Goal: Task Accomplishment & Management: Manage account settings

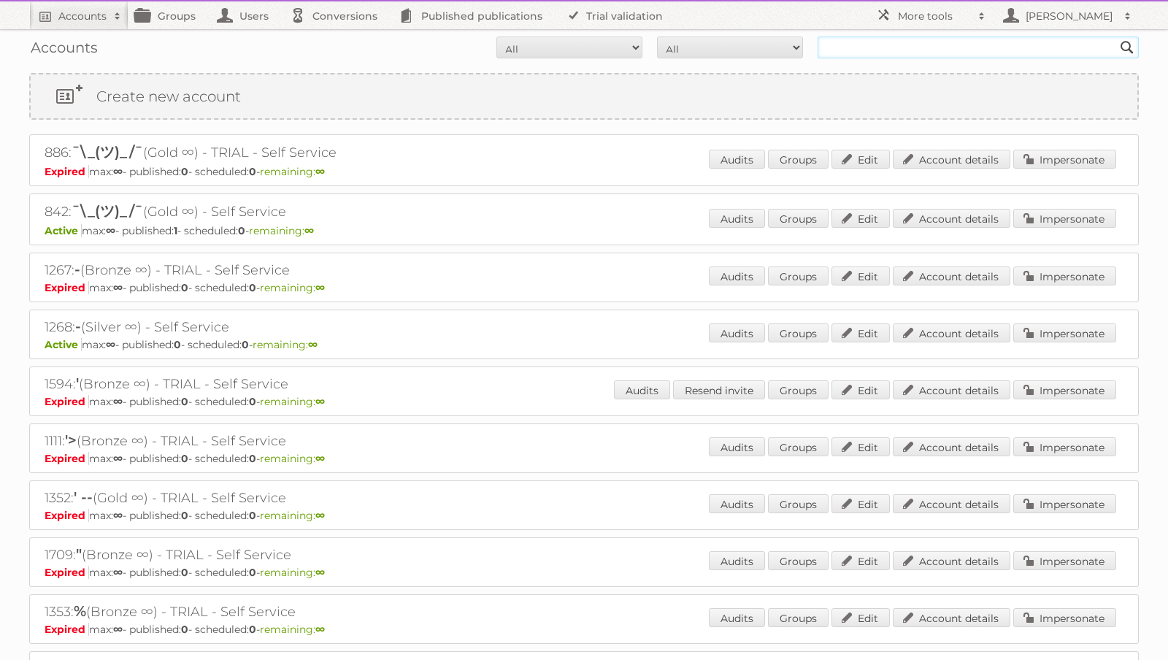
click at [910, 55] on input "text" at bounding box center [978, 48] width 321 height 22
type input "rodware"
click at [1116, 37] on input "Search" at bounding box center [1127, 48] width 22 height 22
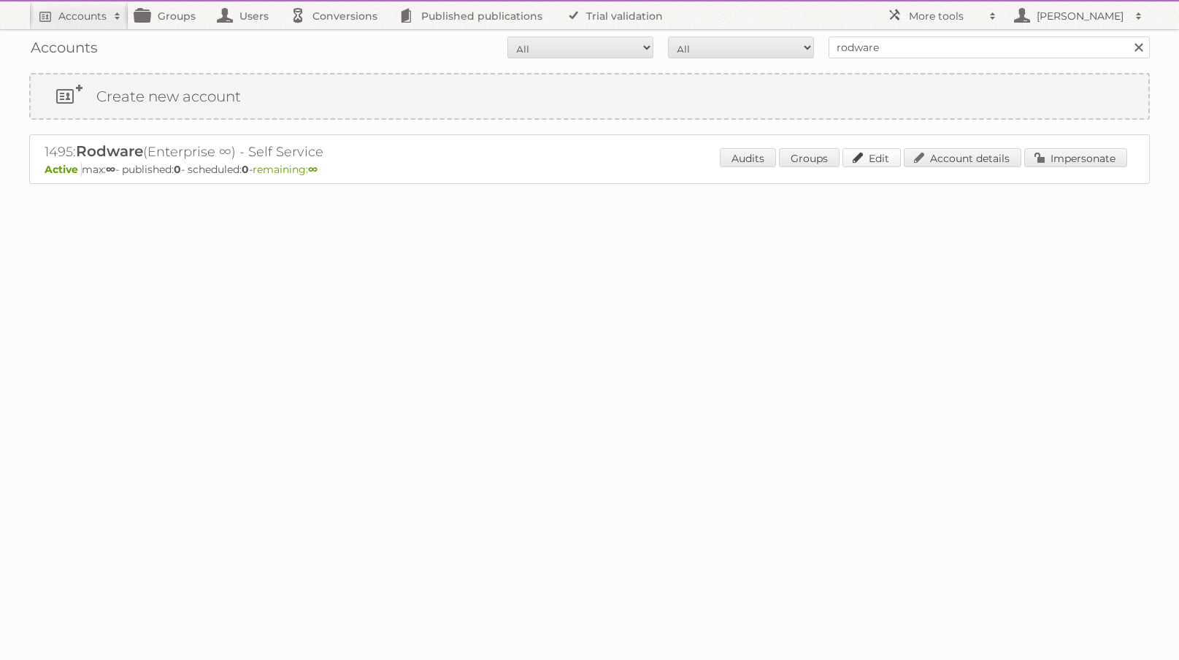
click at [880, 162] on link "Edit" at bounding box center [872, 157] width 58 height 19
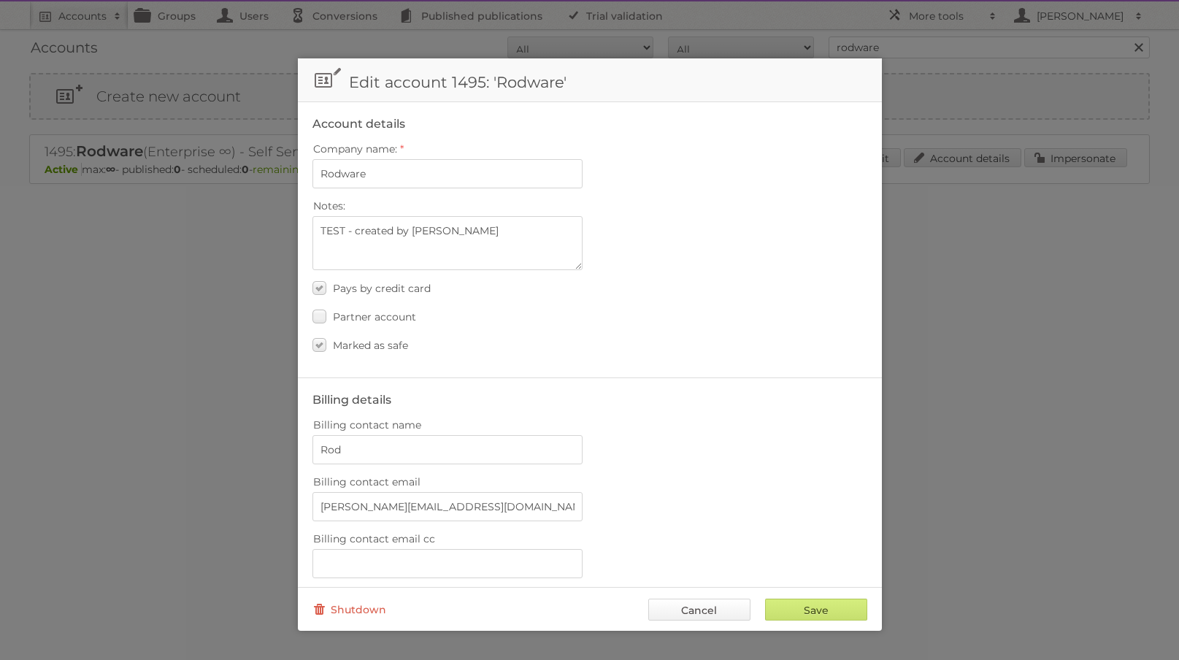
click at [699, 610] on link "Cancel" at bounding box center [699, 610] width 102 height 22
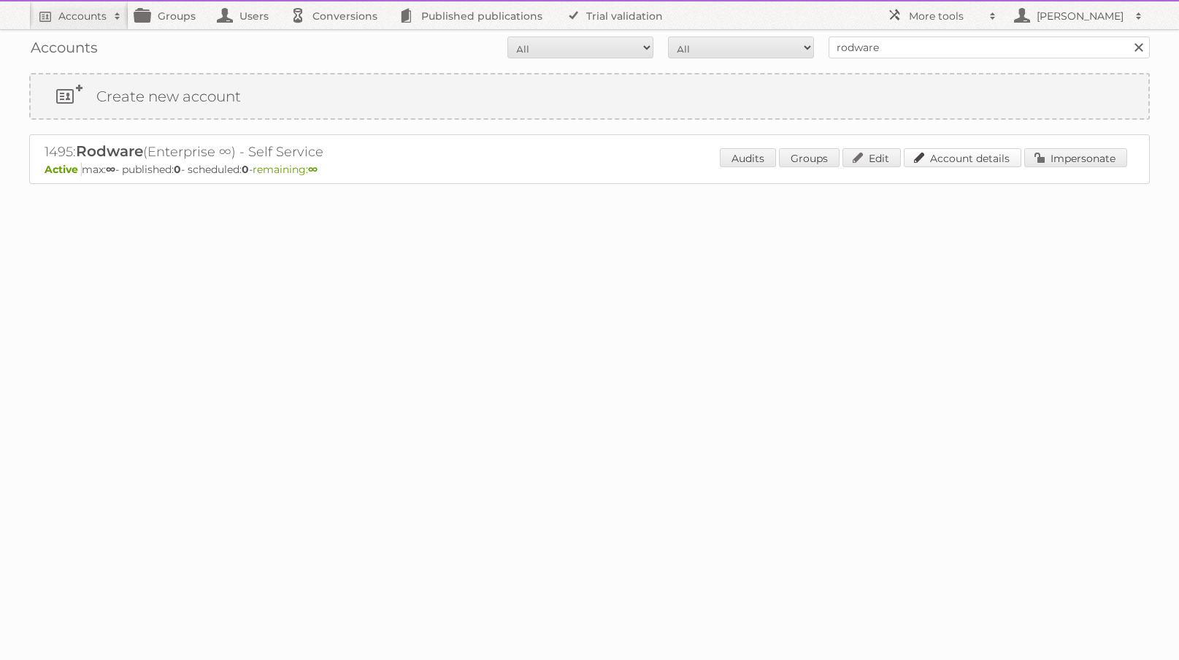
click at [955, 158] on link "Account details" at bounding box center [963, 157] width 118 height 19
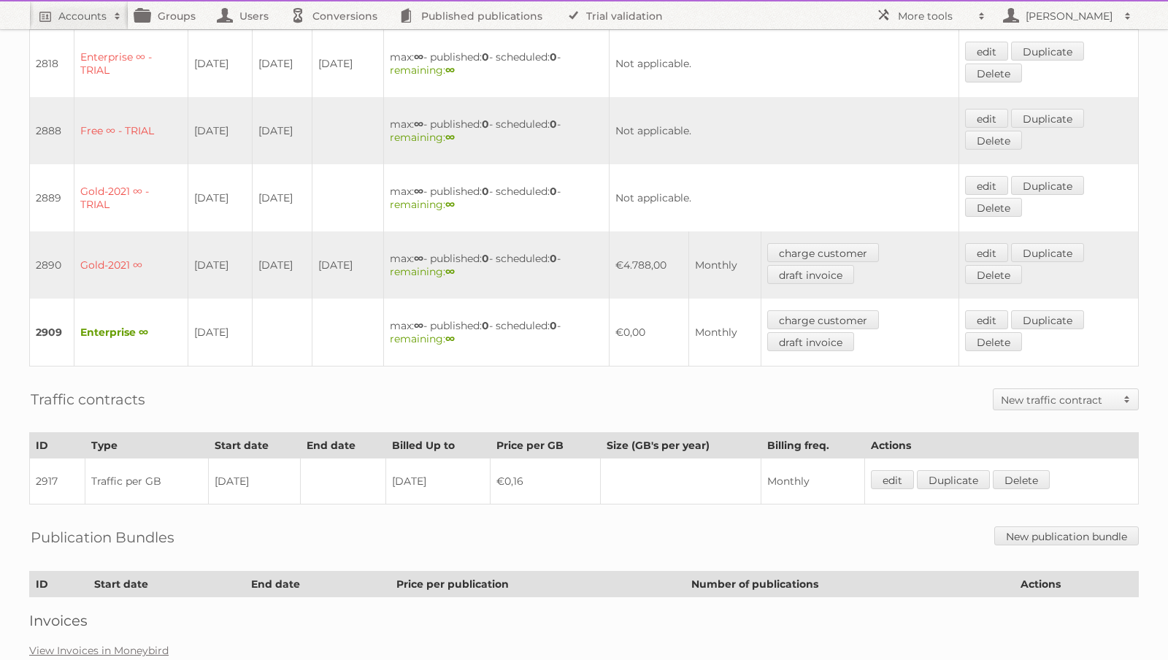
scroll to position [499, 0]
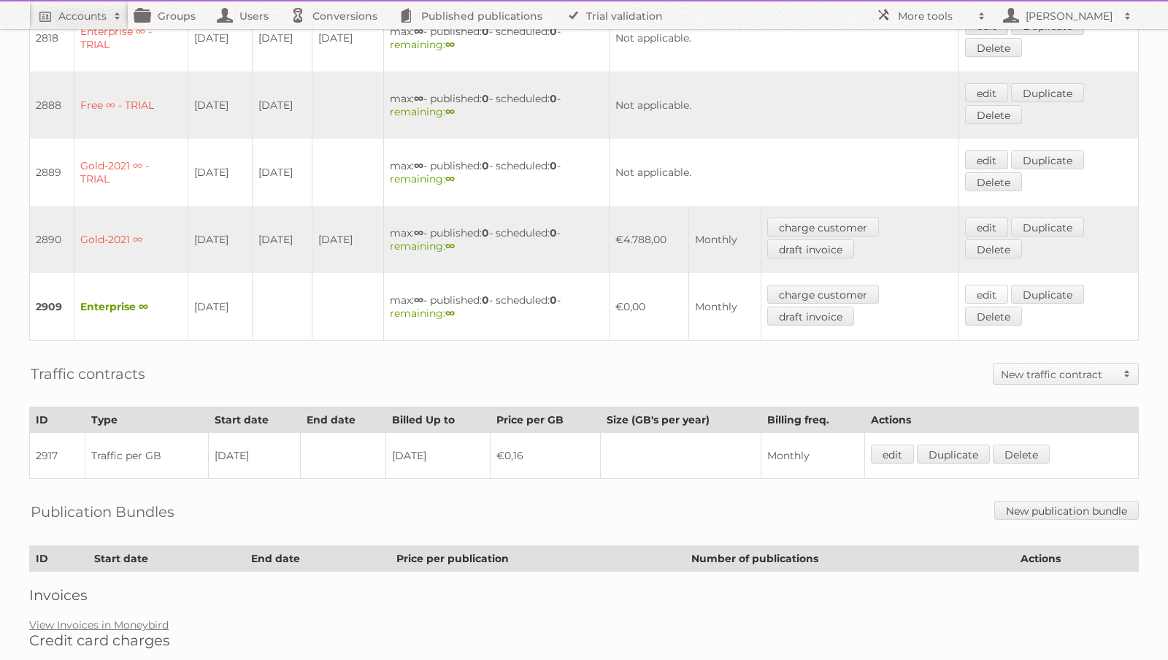
click at [997, 287] on link "edit" at bounding box center [986, 294] width 43 height 19
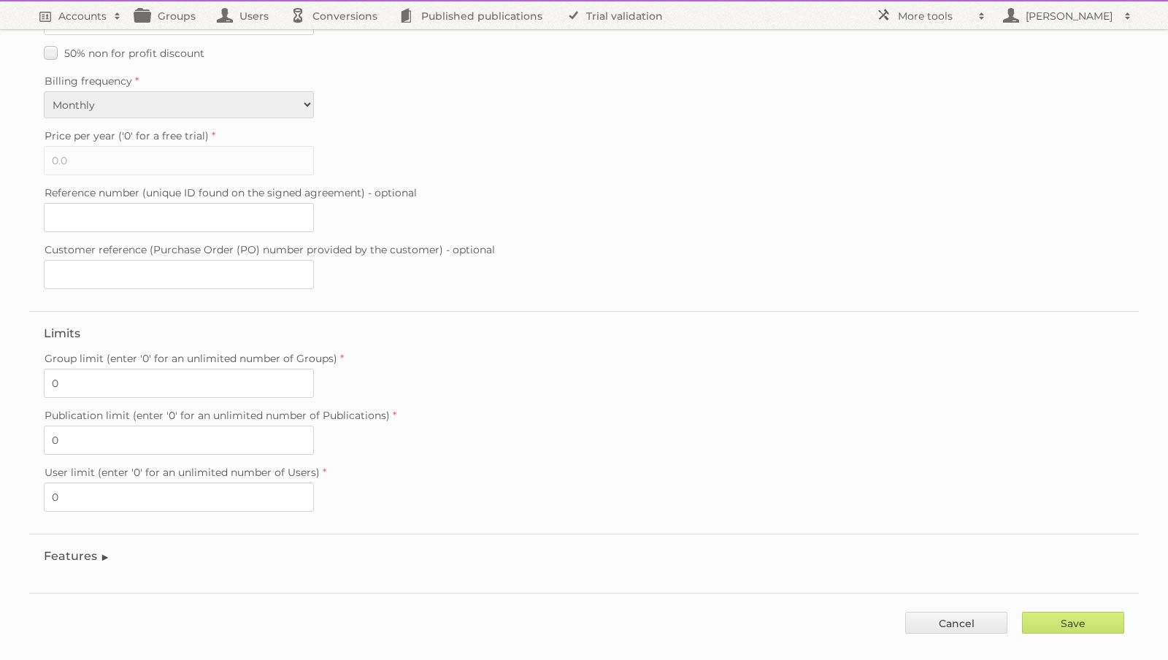
scroll to position [273, 0]
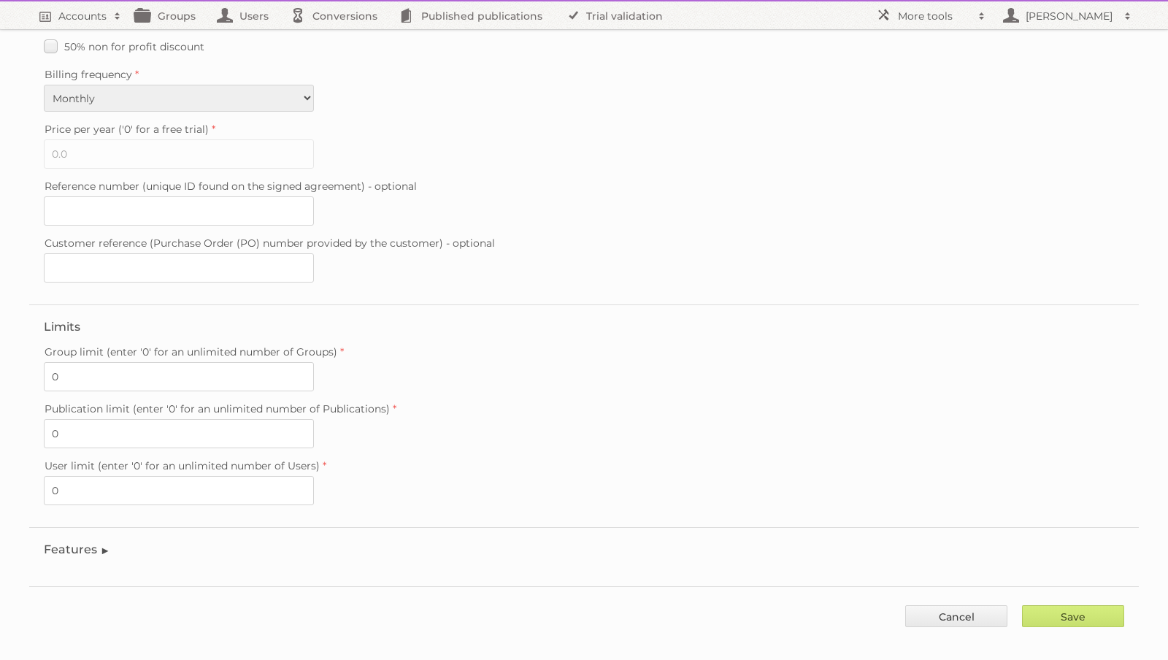
click at [83, 542] on legend "Features" at bounding box center [77, 549] width 66 height 14
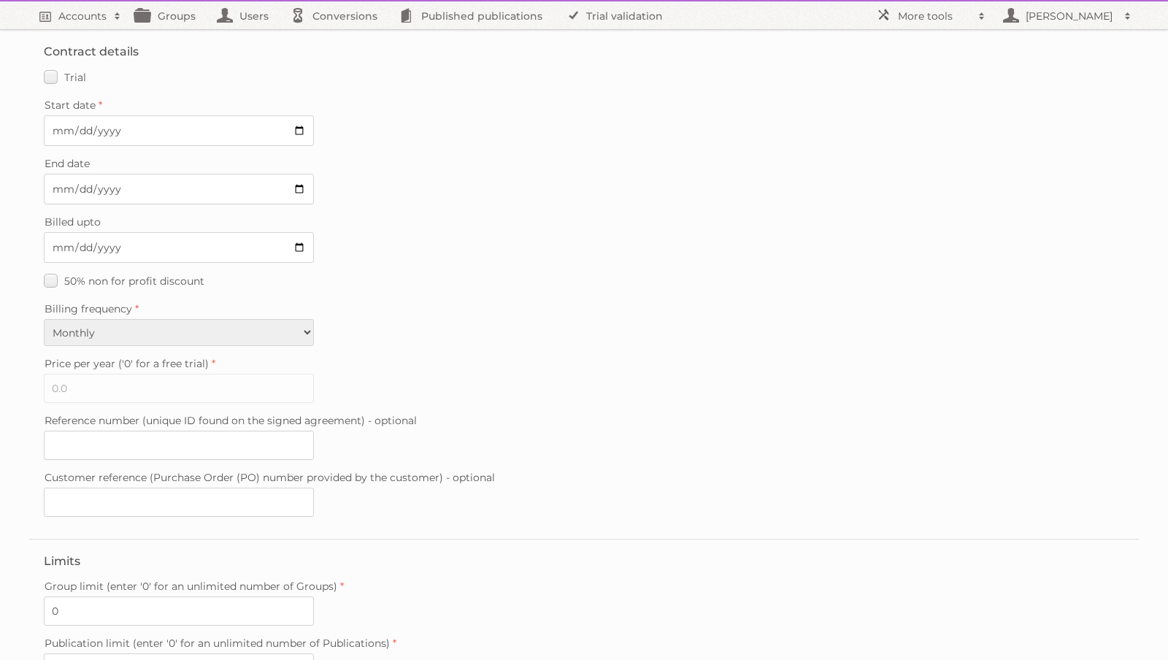
scroll to position [0, 0]
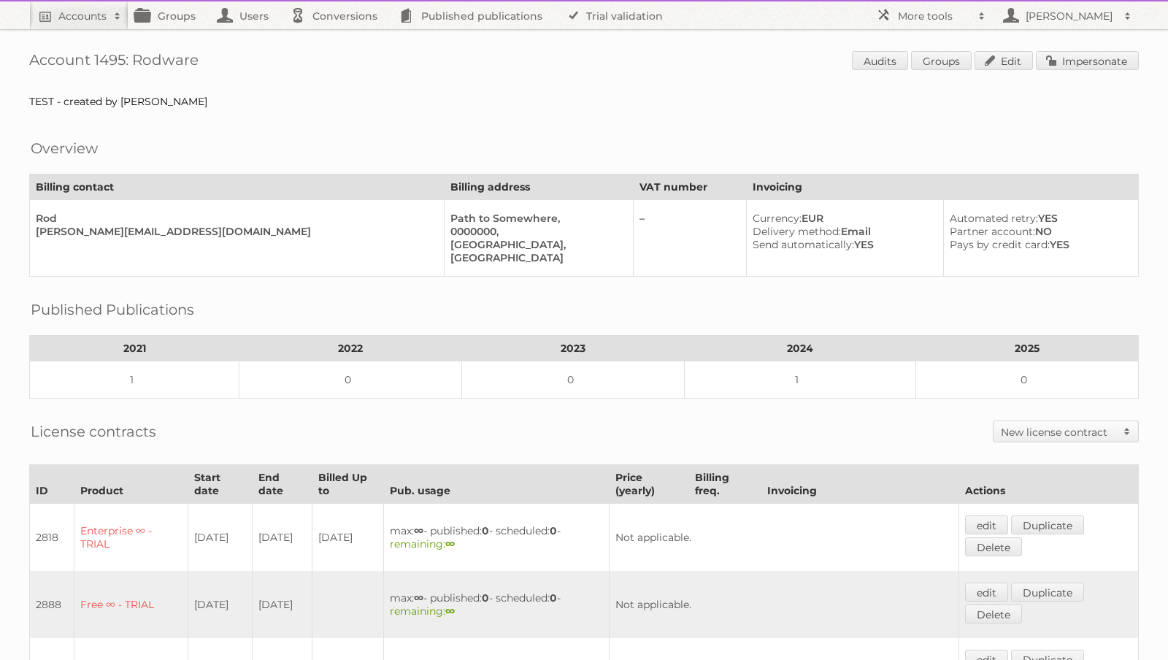
scroll to position [18, 0]
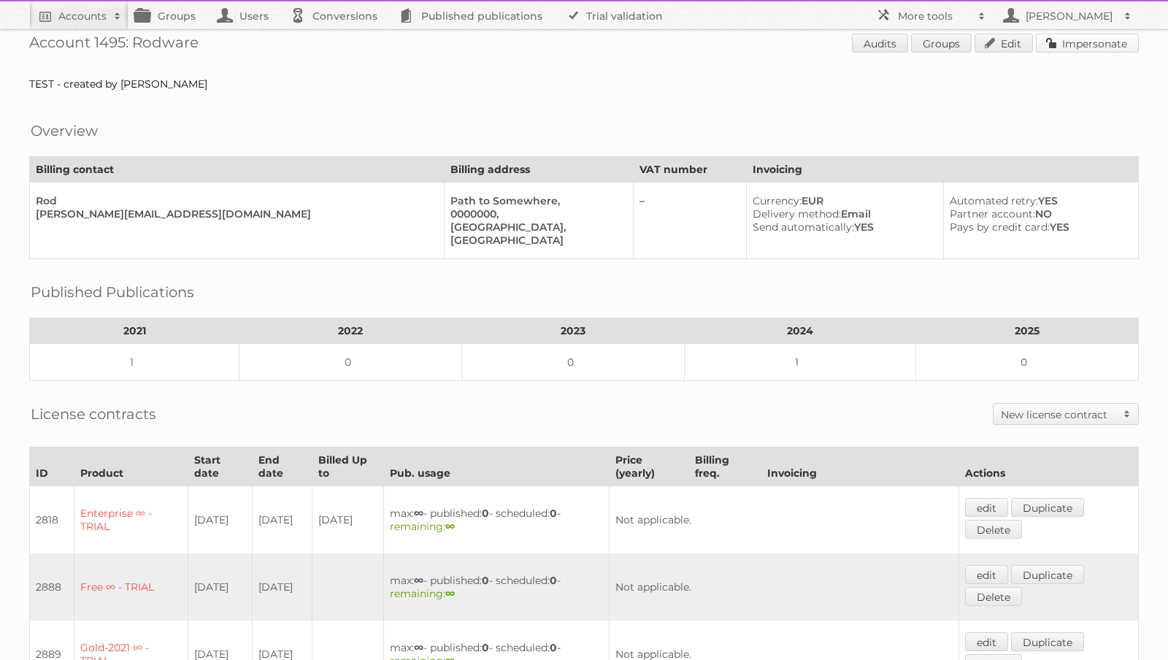
click at [1078, 35] on link "Impersonate" at bounding box center [1087, 43] width 103 height 19
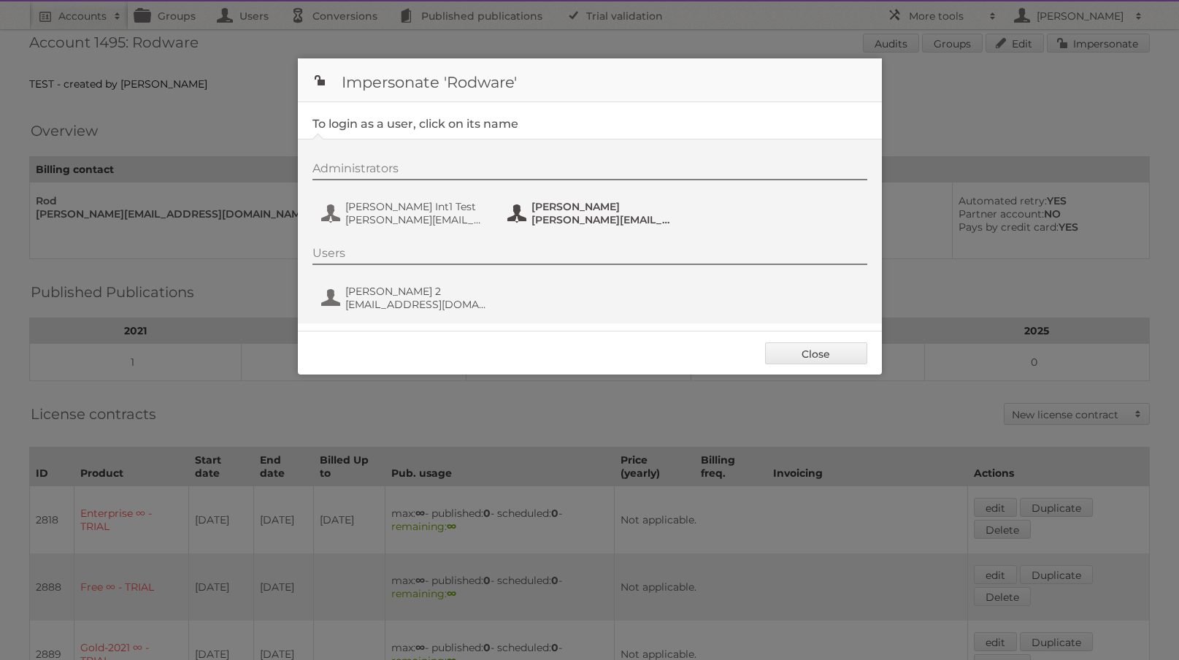
click at [593, 226] on span "[PERSON_NAME][EMAIL_ADDRESS][DOMAIN_NAME]" at bounding box center [603, 219] width 142 height 13
